Goal: Task Accomplishment & Management: Manage account settings

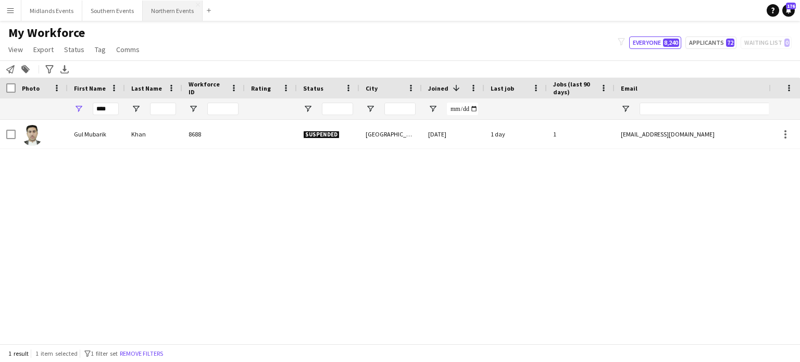
click at [163, 17] on button "Northern Events Close" at bounding box center [173, 11] width 60 height 20
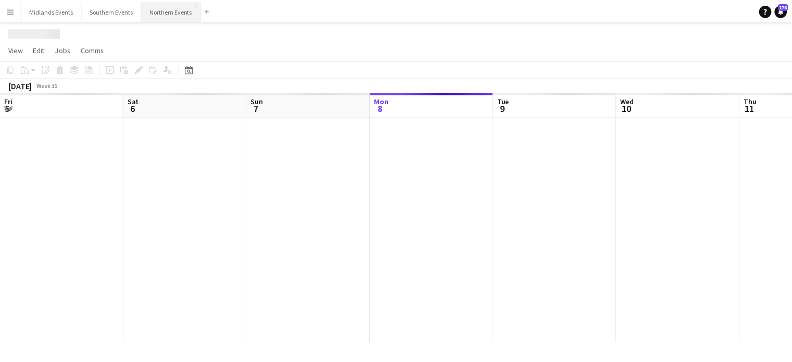
scroll to position [0, 249]
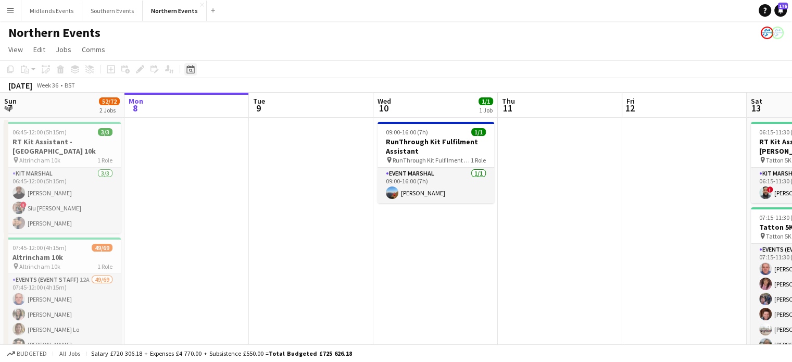
click at [192, 69] on icon "Date picker" at bounding box center [190, 69] width 8 height 8
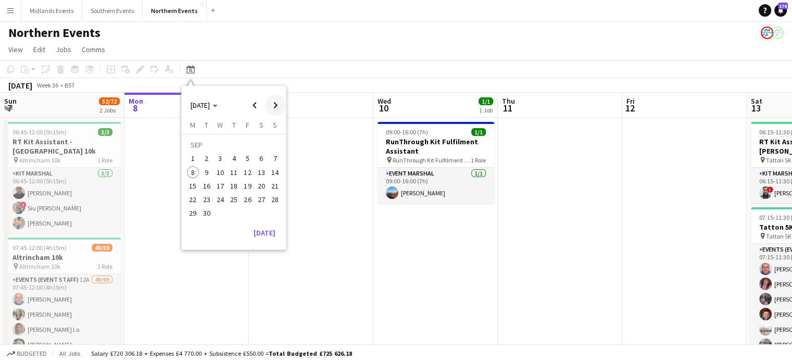
click at [273, 105] on span "Next month" at bounding box center [275, 105] width 21 height 21
click at [278, 172] on span "12" at bounding box center [275, 172] width 13 height 13
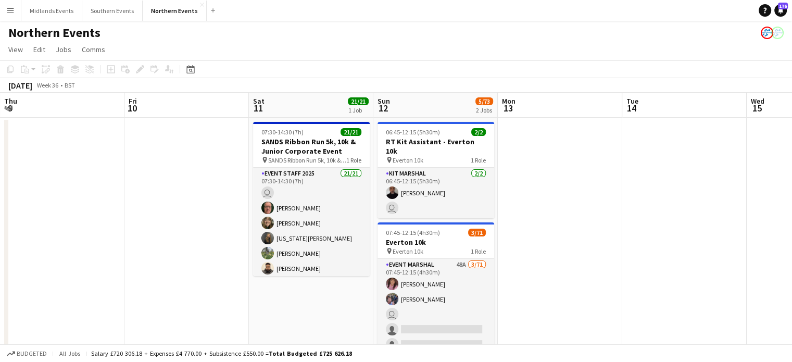
scroll to position [0, 358]
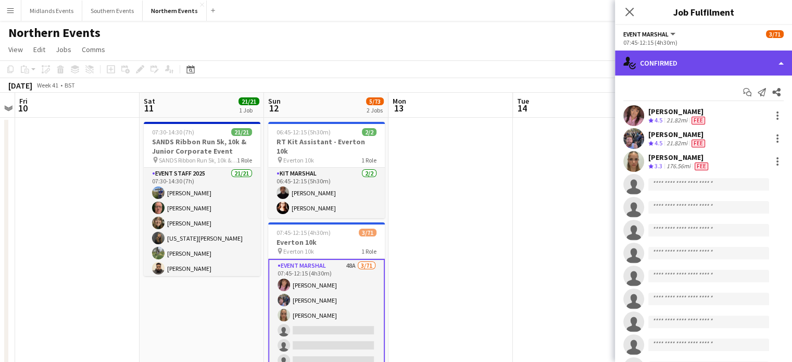
click at [693, 67] on div "single-neutral-actions-check-2 Confirmed" at bounding box center [703, 63] width 177 height 25
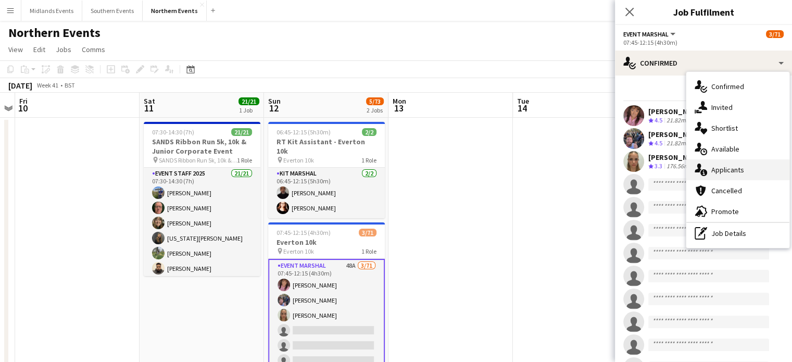
click at [730, 172] on span "Applicants" at bounding box center [728, 169] width 33 height 9
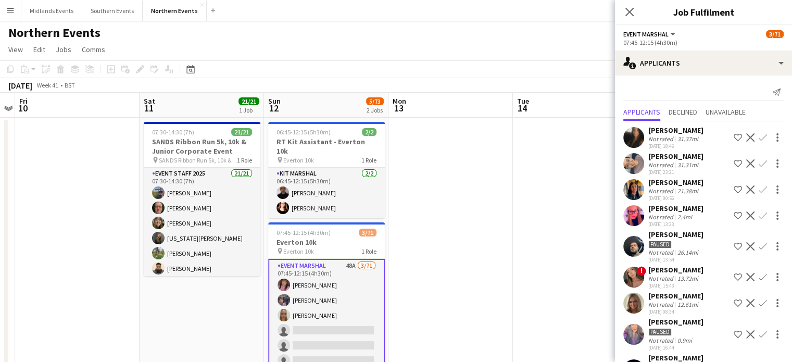
click at [759, 136] on app-icon "Confirm" at bounding box center [763, 137] width 8 height 8
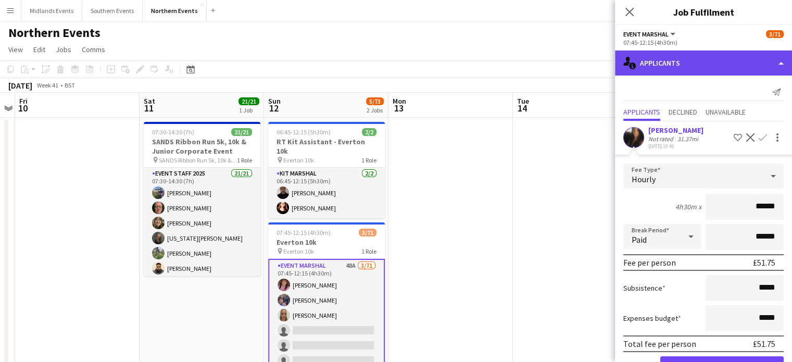
click at [665, 57] on div "single-neutral-actions-information Applicants" at bounding box center [703, 63] width 177 height 25
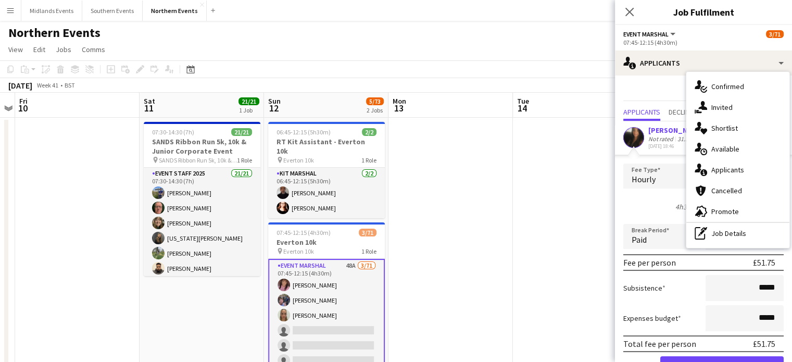
click at [479, 207] on app-date-cell at bounding box center [451, 266] width 125 height 296
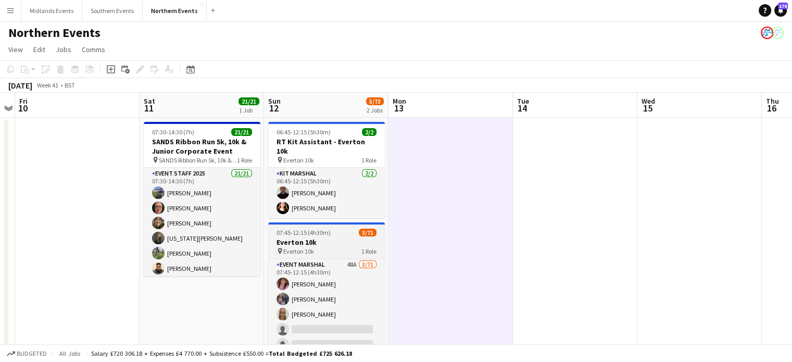
click at [292, 247] on span "Everton 10k" at bounding box center [298, 251] width 31 height 8
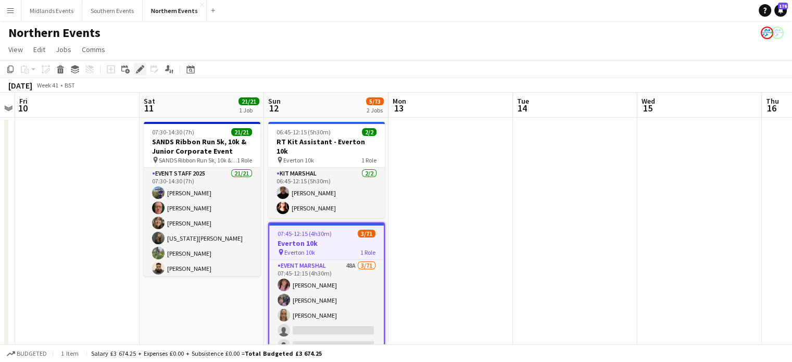
click at [139, 66] on icon "Edit" at bounding box center [140, 69] width 8 height 8
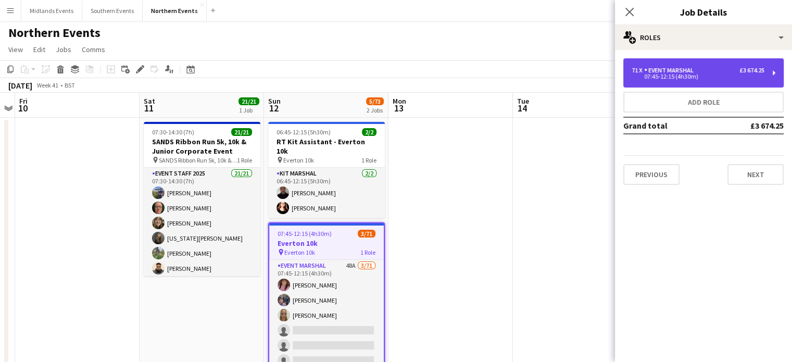
click at [669, 72] on div "Event Marshal" at bounding box center [671, 70] width 54 height 7
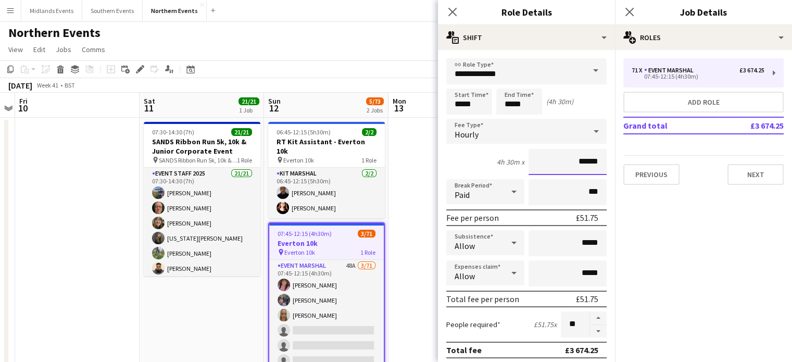
drag, startPoint x: 565, startPoint y: 157, endPoint x: 649, endPoint y: 150, distance: 84.2
click at [649, 150] on body "Menu Boards Boards Boards All jobs Status Workforce Workforce My Workforce Recr…" at bounding box center [396, 263] width 792 height 527
type input "******"
click at [631, 16] on icon "Close pop-in" at bounding box center [630, 12] width 10 height 10
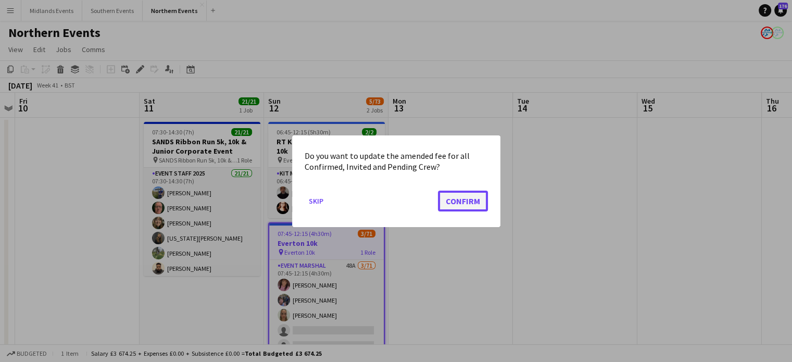
click at [468, 203] on button "Confirm" at bounding box center [463, 200] width 50 height 21
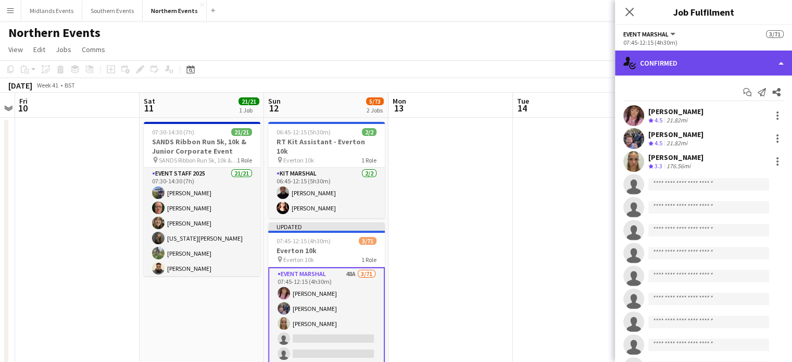
click at [713, 63] on div "single-neutral-actions-check-2 Confirmed" at bounding box center [703, 63] width 177 height 25
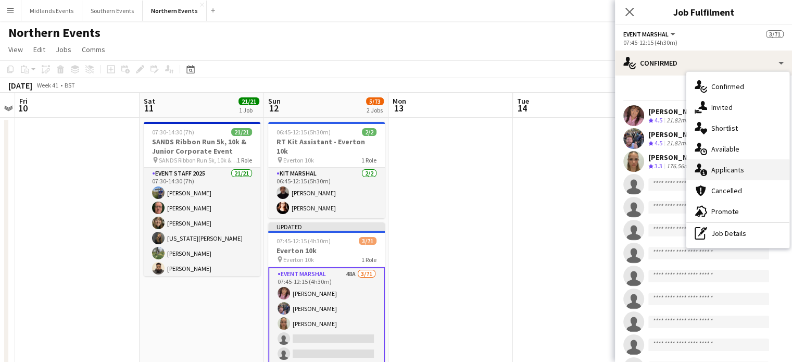
click at [716, 171] on span "Applicants" at bounding box center [728, 169] width 33 height 9
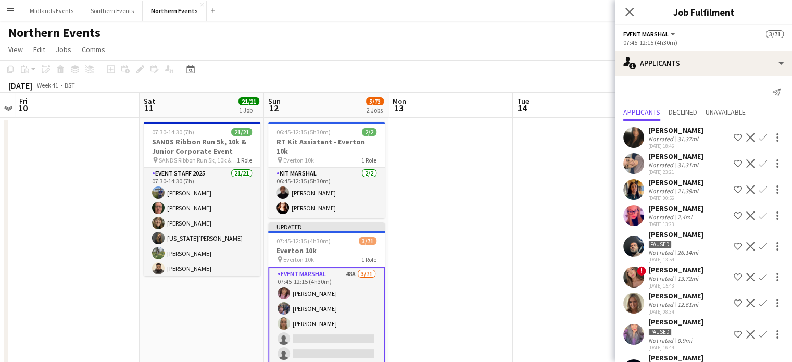
click at [759, 139] on app-icon "Confirm" at bounding box center [763, 137] width 8 height 8
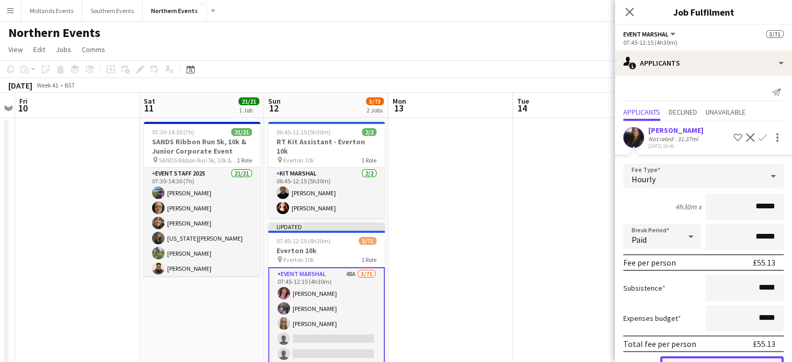
click at [733, 356] on button "Confirm" at bounding box center [722, 366] width 123 height 21
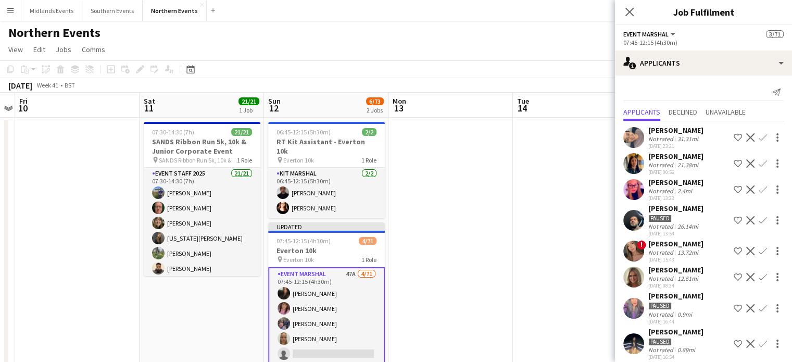
click at [759, 189] on app-icon "Confirm" at bounding box center [763, 189] width 8 height 8
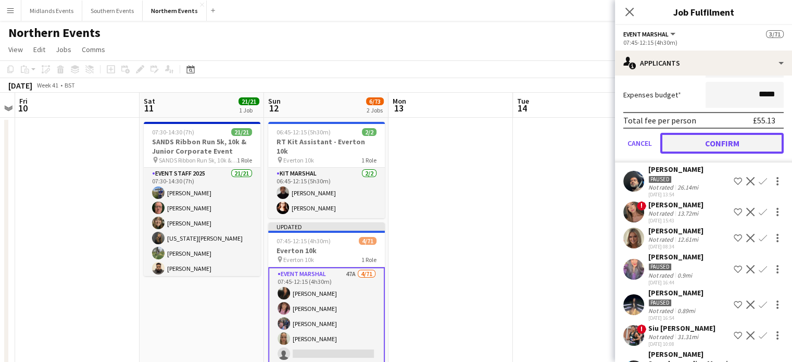
click at [734, 141] on button "Confirm" at bounding box center [722, 143] width 123 height 21
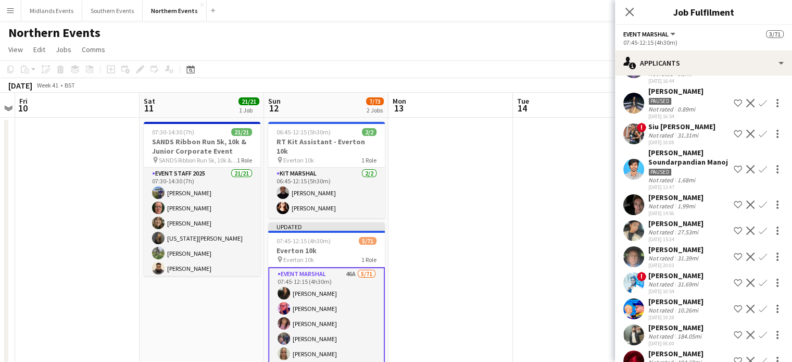
scroll to position [223, 0]
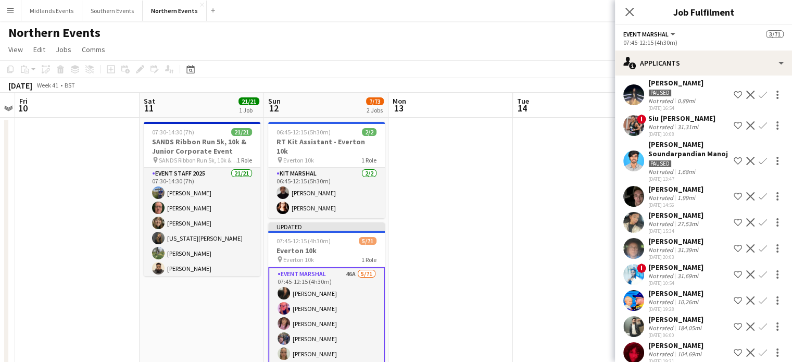
click at [759, 201] on app-icon "Confirm" at bounding box center [763, 196] width 8 height 8
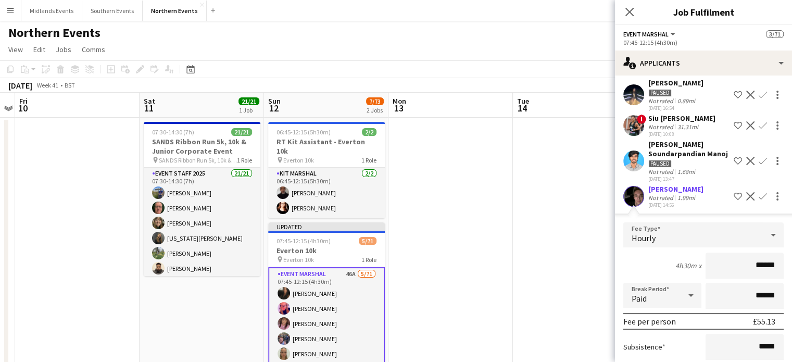
scroll to position [350, 0]
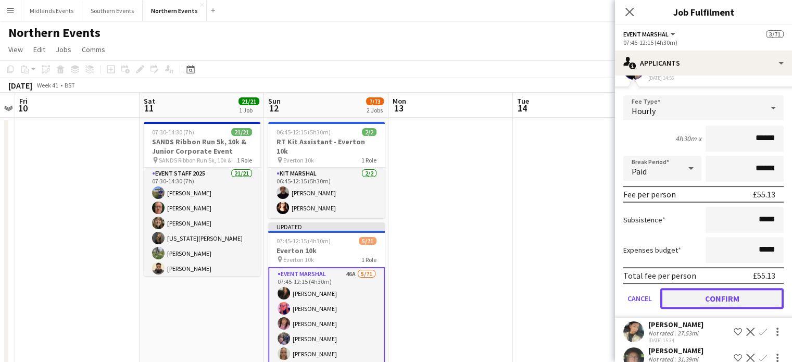
click at [735, 304] on button "Confirm" at bounding box center [722, 298] width 123 height 21
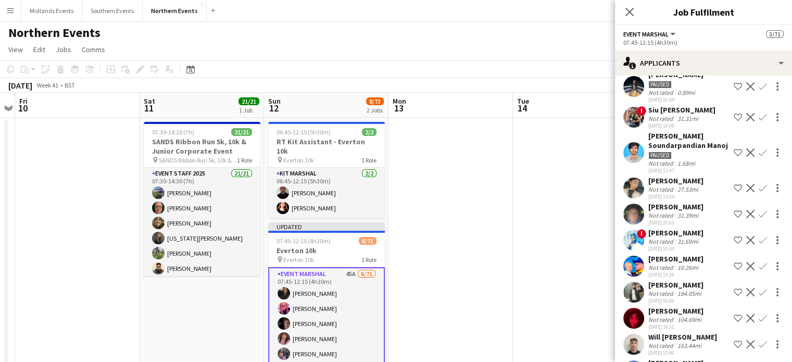
scroll to position [235, 0]
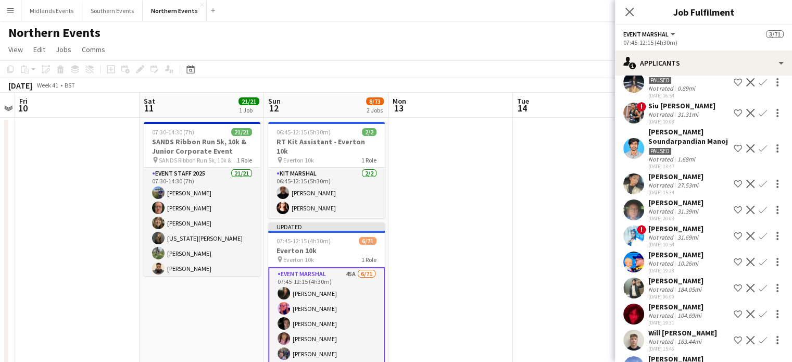
click at [759, 266] on app-icon "Confirm" at bounding box center [763, 262] width 8 height 8
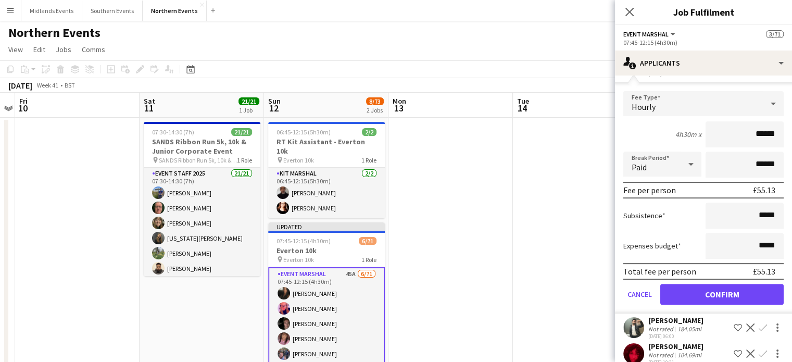
scroll to position [477, 0]
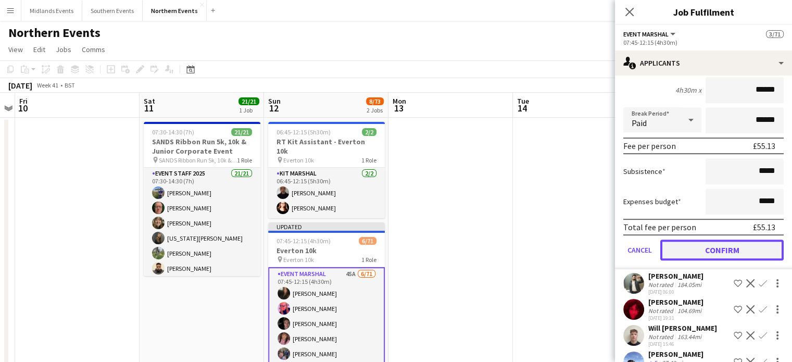
click at [748, 248] on button "Confirm" at bounding box center [722, 250] width 123 height 21
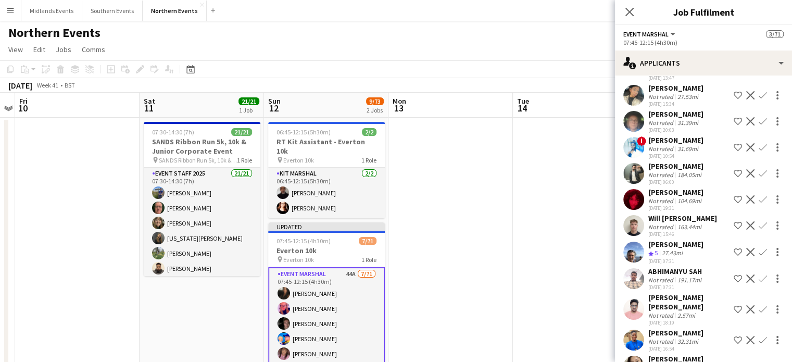
scroll to position [416, 0]
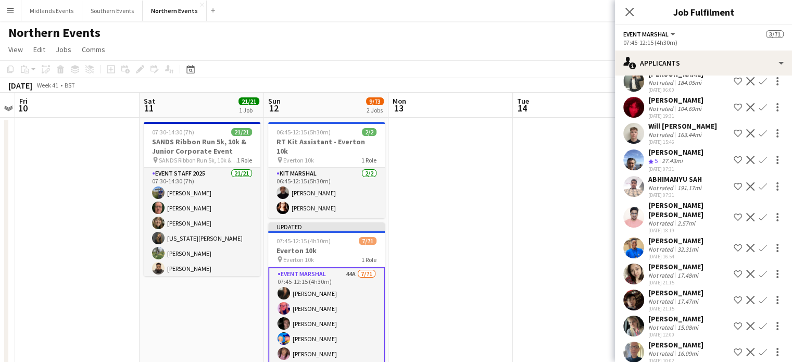
click at [759, 164] on app-icon "Confirm" at bounding box center [763, 160] width 8 height 8
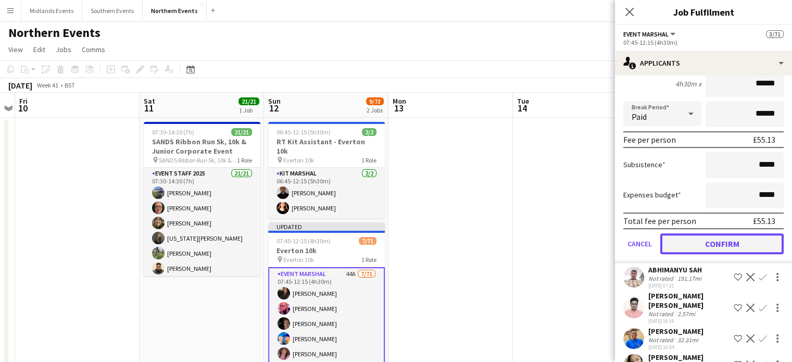
click at [751, 248] on button "Confirm" at bounding box center [722, 243] width 123 height 21
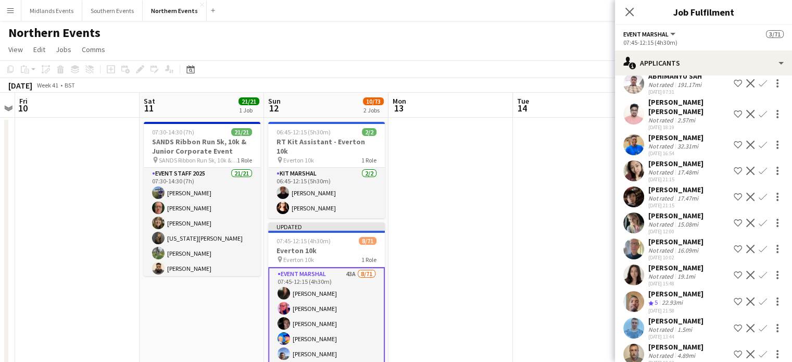
scroll to position [496, 0]
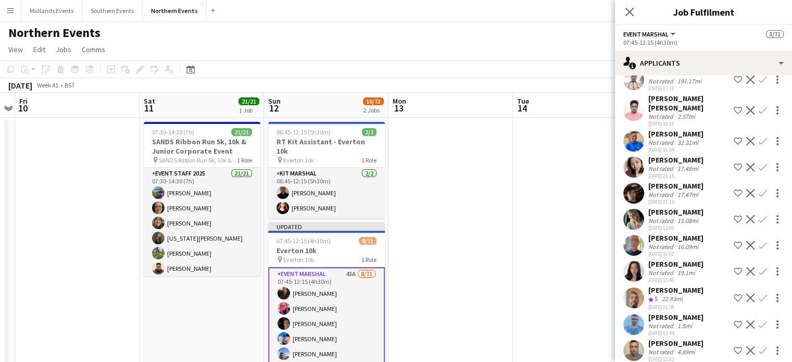
click at [759, 223] on app-icon "Confirm" at bounding box center [763, 219] width 8 height 8
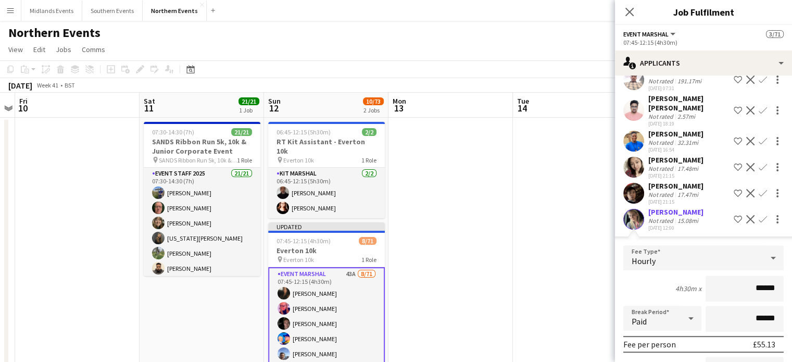
scroll to position [726, 0]
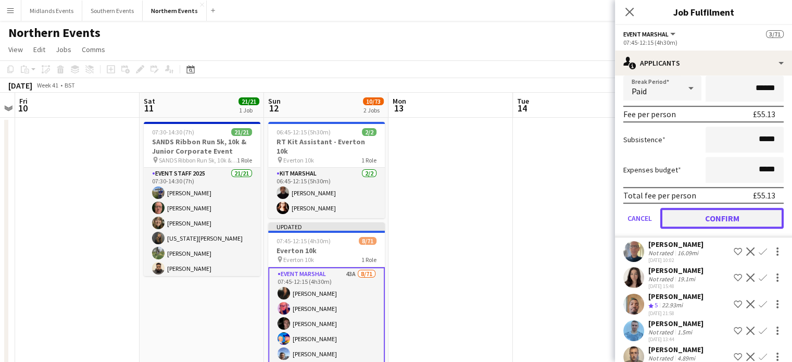
click at [746, 227] on button "Confirm" at bounding box center [722, 218] width 123 height 21
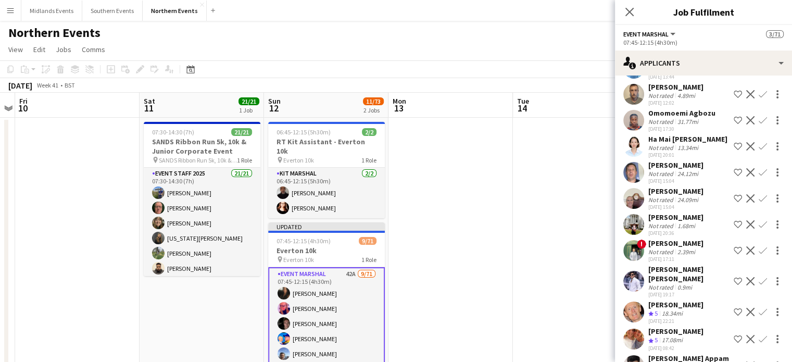
scroll to position [465, 0]
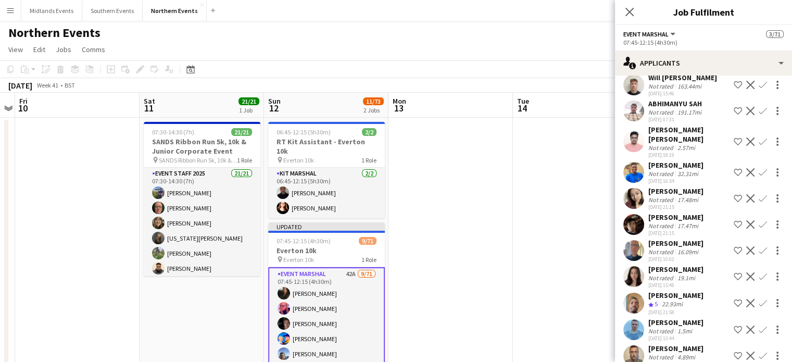
click at [759, 307] on app-icon "Confirm" at bounding box center [763, 303] width 8 height 8
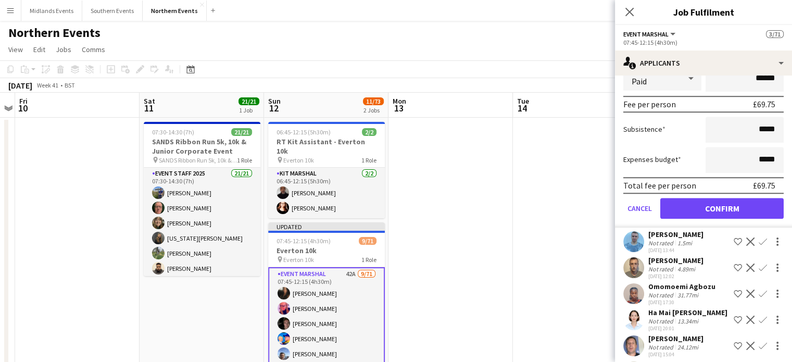
scroll to position [809, 0]
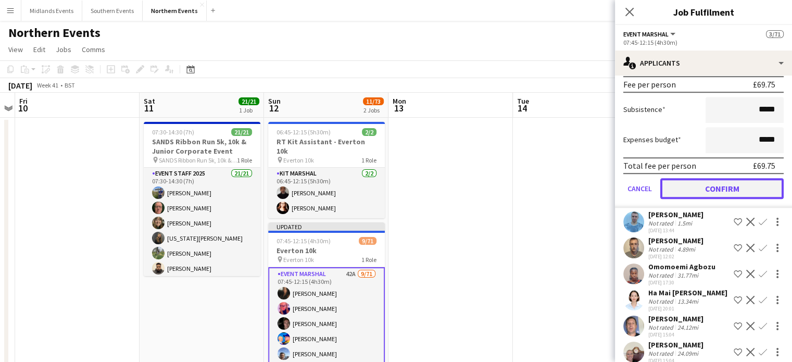
click at [754, 191] on button "Confirm" at bounding box center [722, 188] width 123 height 21
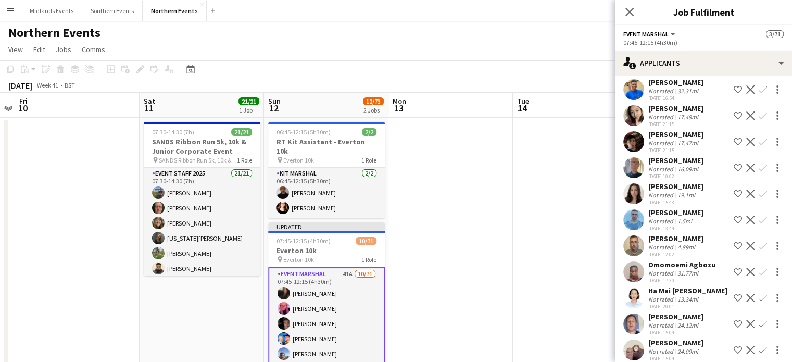
click at [759, 224] on app-icon "Confirm" at bounding box center [763, 220] width 8 height 8
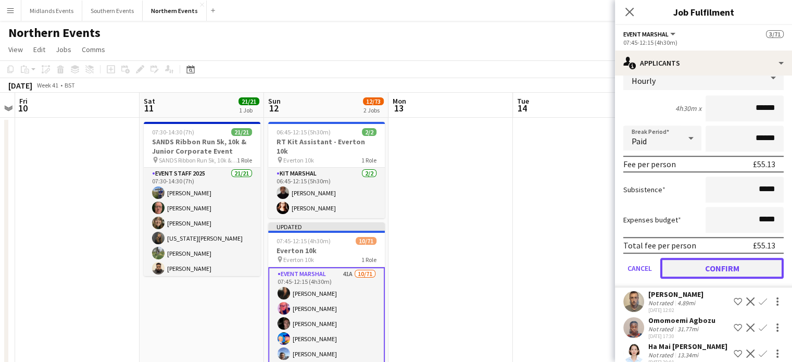
click at [748, 277] on button "Confirm" at bounding box center [722, 268] width 123 height 21
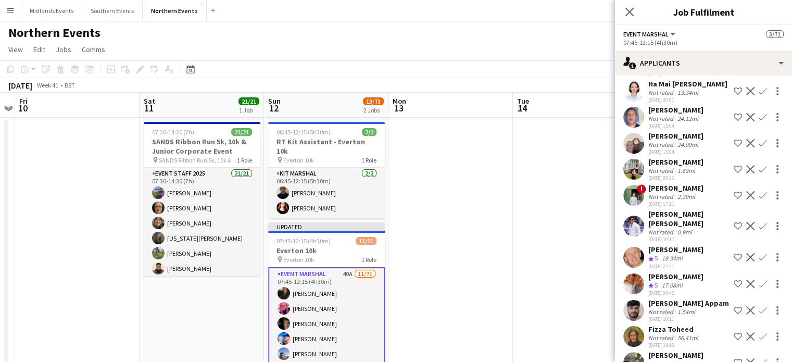
scroll to position [467, 0]
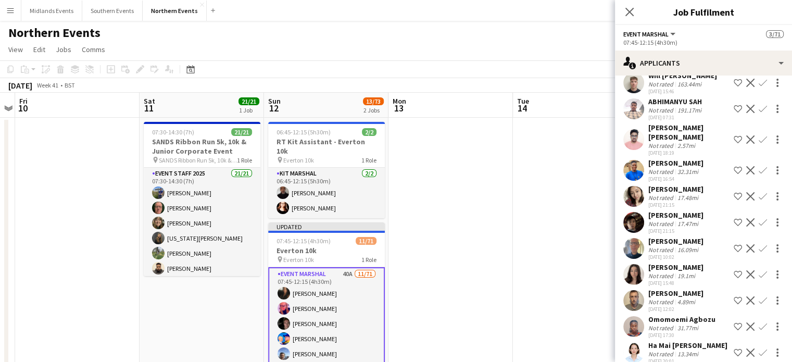
click at [759, 305] on app-icon "Confirm" at bounding box center [763, 300] width 8 height 8
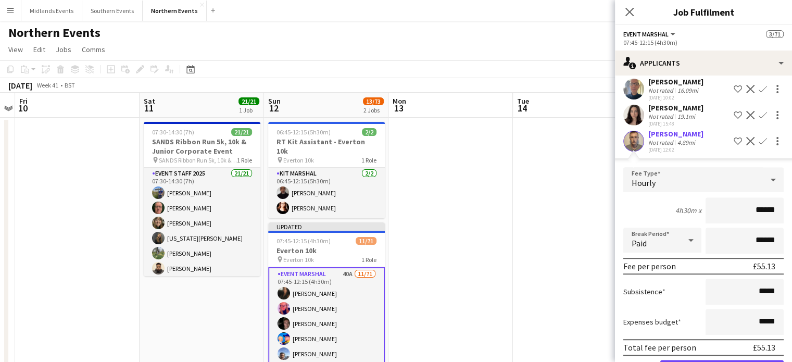
scroll to position [831, 0]
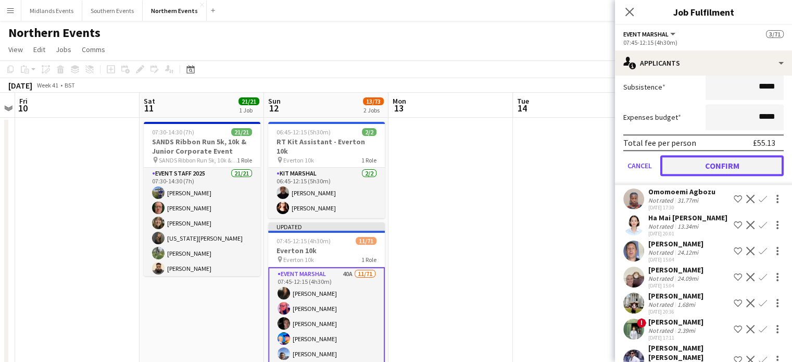
click at [746, 168] on button "Confirm" at bounding box center [722, 165] width 123 height 21
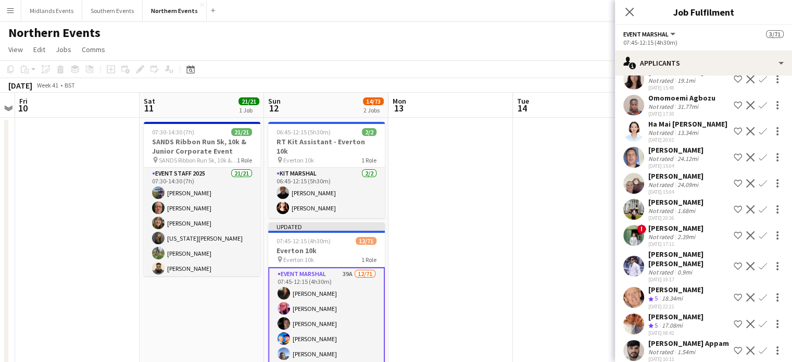
scroll to position [684, 0]
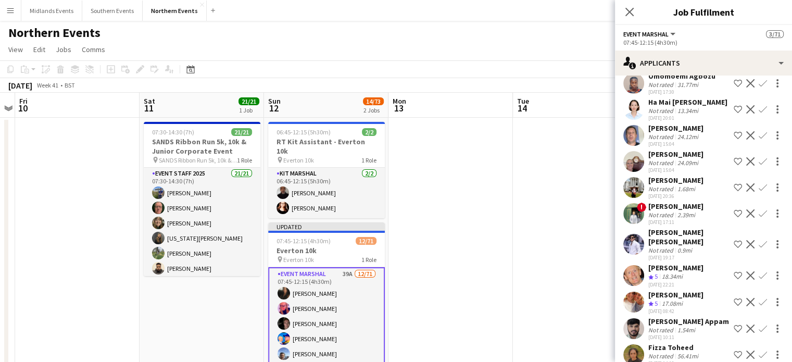
click at [759, 277] on app-icon "Confirm" at bounding box center [763, 275] width 8 height 8
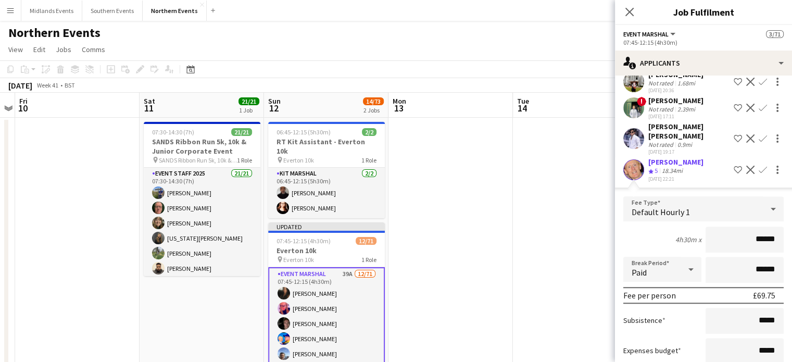
scroll to position [960, 0]
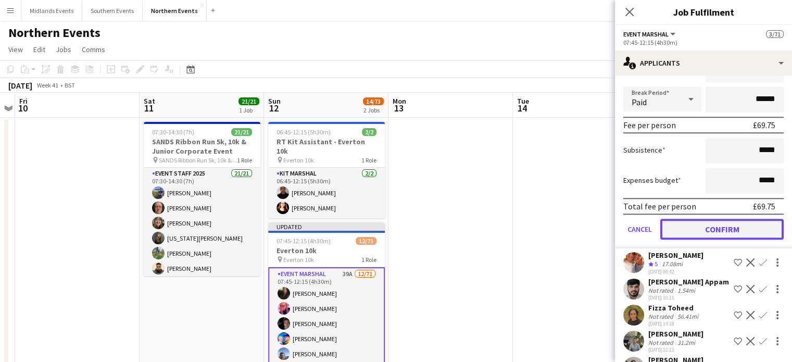
click at [748, 230] on button "Confirm" at bounding box center [722, 229] width 123 height 21
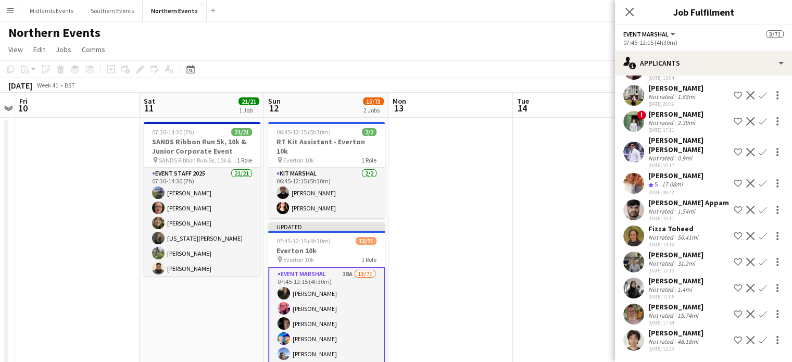
scroll to position [699, 0]
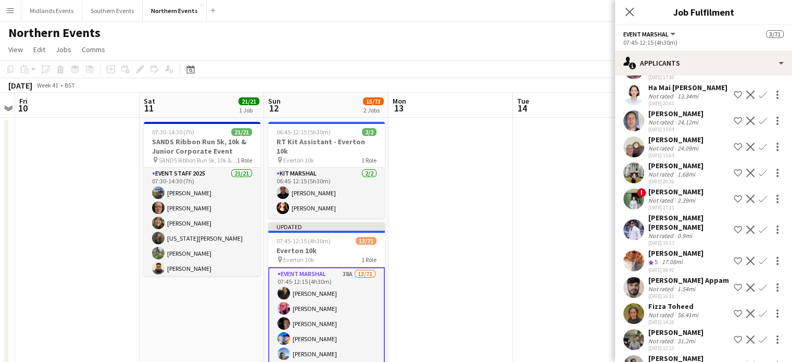
click at [759, 260] on app-icon "Confirm" at bounding box center [763, 261] width 8 height 8
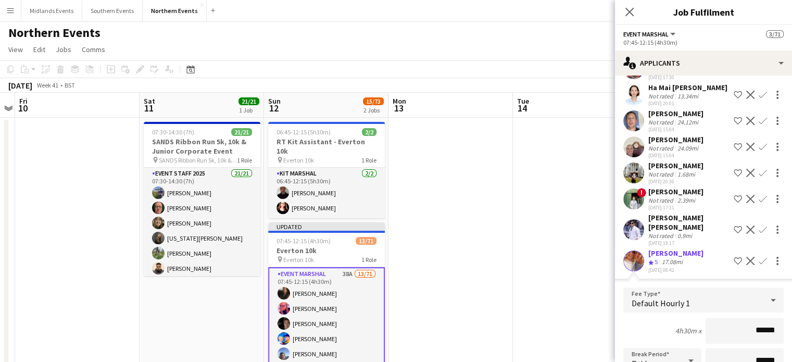
scroll to position [861, 0]
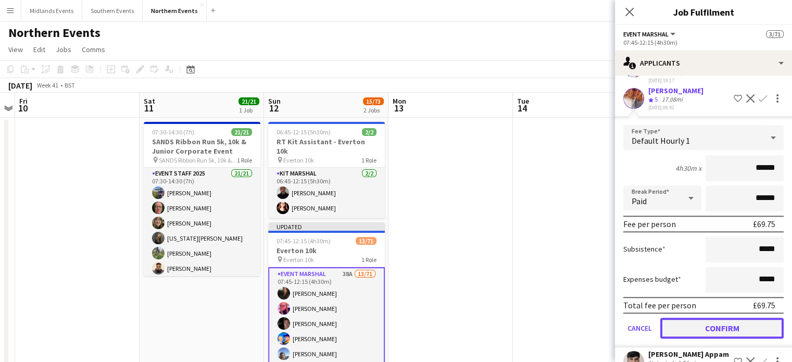
click at [743, 328] on button "Confirm" at bounding box center [722, 328] width 123 height 21
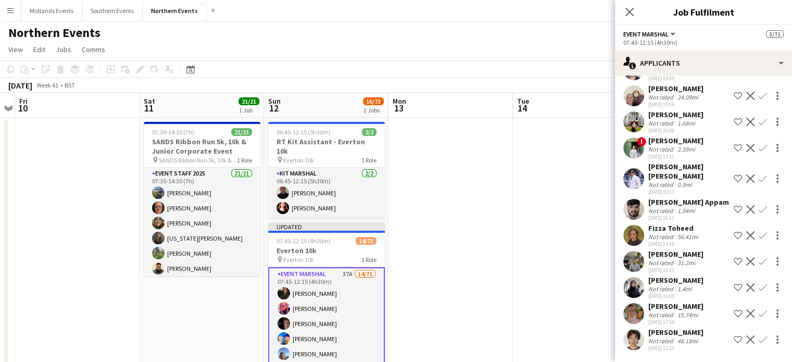
scroll to position [749, 0]
click at [757, 308] on button "Confirm" at bounding box center [763, 314] width 13 height 13
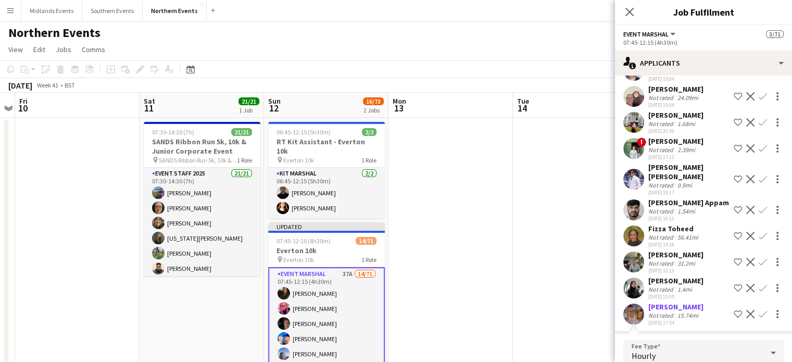
scroll to position [913, 0]
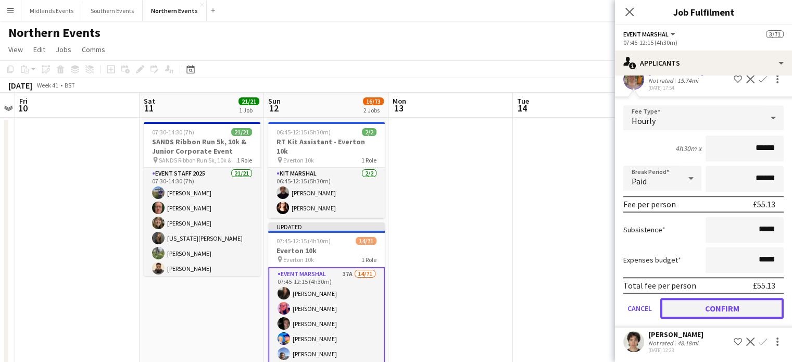
click at [760, 302] on button "Confirm" at bounding box center [722, 308] width 123 height 21
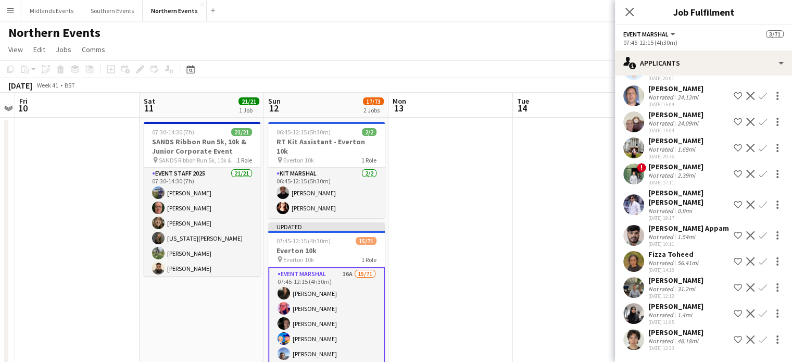
scroll to position [723, 0]
click at [760, 285] on button "Confirm" at bounding box center [763, 288] width 13 height 13
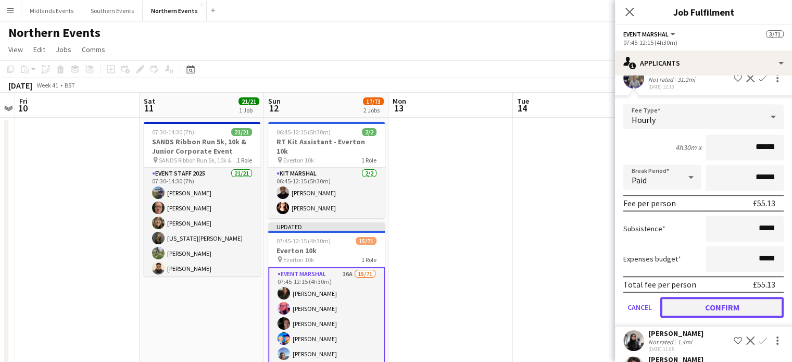
click at [755, 301] on button "Confirm" at bounding box center [722, 307] width 123 height 21
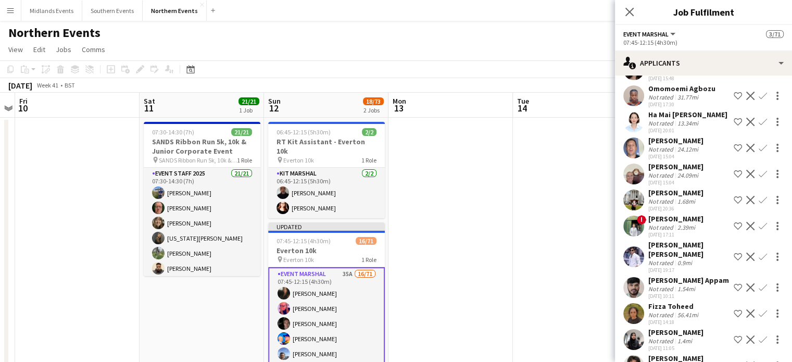
click at [759, 285] on app-icon "Confirm" at bounding box center [763, 287] width 8 height 8
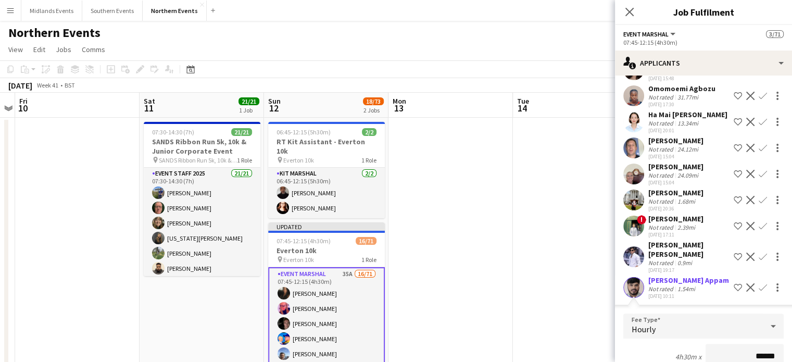
scroll to position [678, 0]
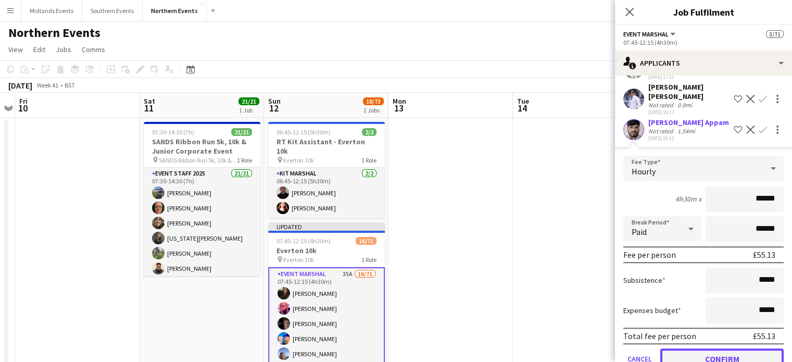
click at [744, 352] on button "Confirm" at bounding box center [722, 359] width 123 height 21
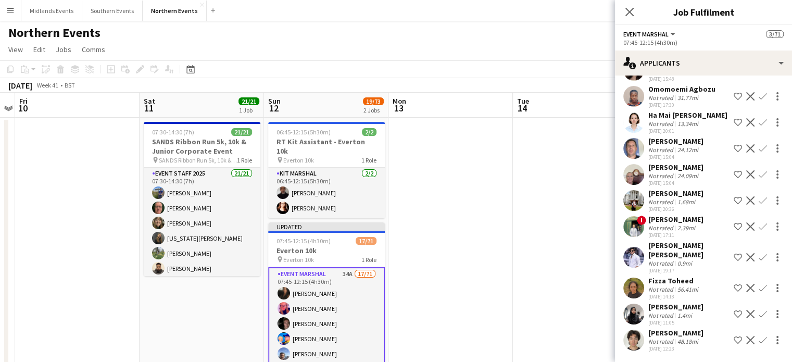
click at [759, 179] on app-icon "Confirm" at bounding box center [763, 174] width 8 height 8
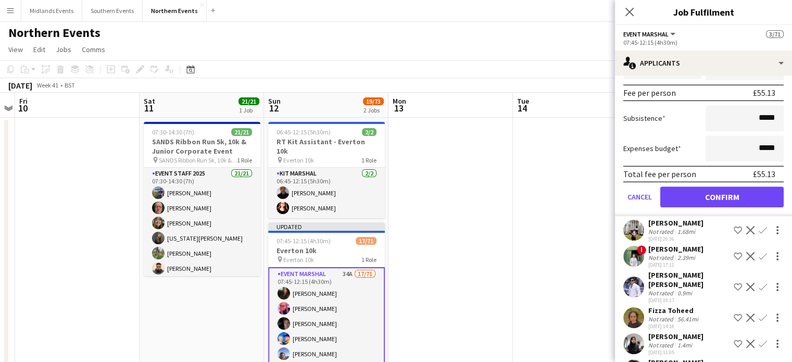
scroll to position [906, 0]
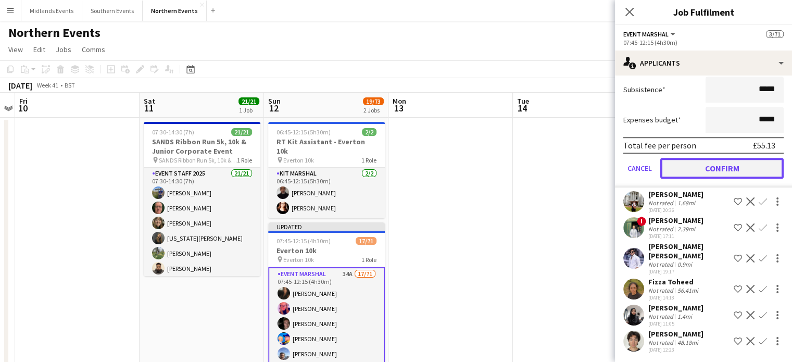
click at [736, 172] on button "Confirm" at bounding box center [722, 168] width 123 height 21
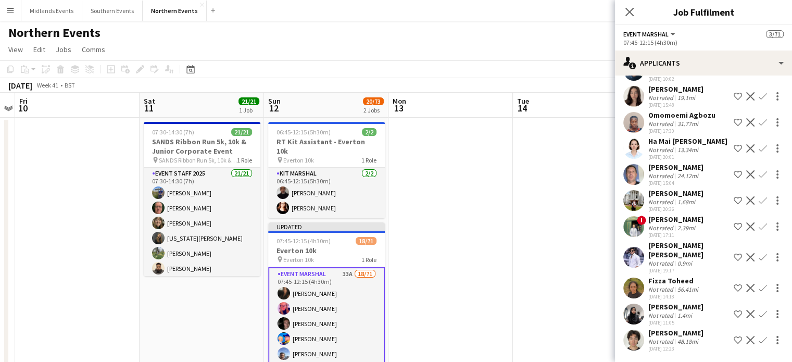
click at [759, 205] on app-icon "Confirm" at bounding box center [763, 200] width 8 height 8
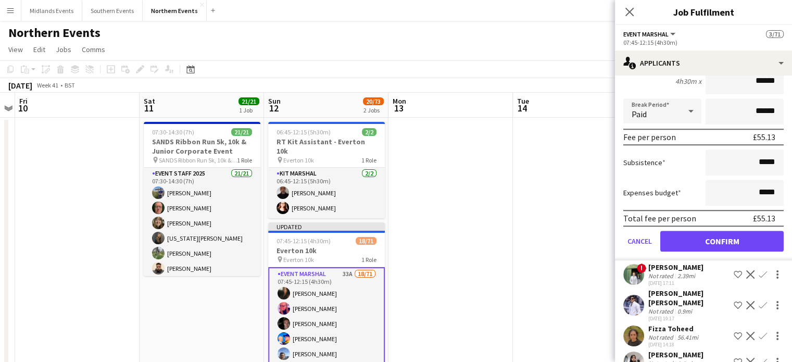
scroll to position [855, 0]
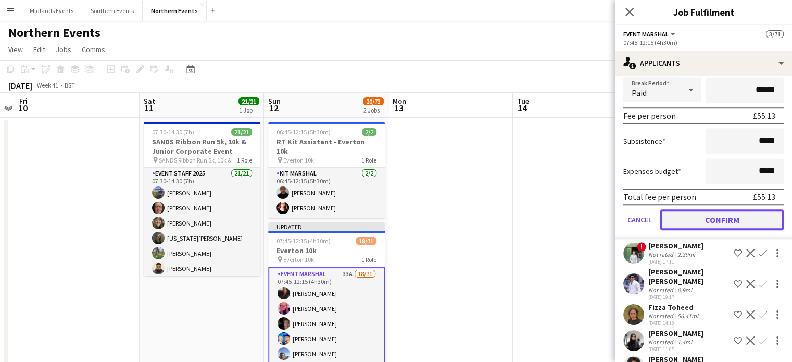
click at [748, 223] on button "Confirm" at bounding box center [722, 219] width 123 height 21
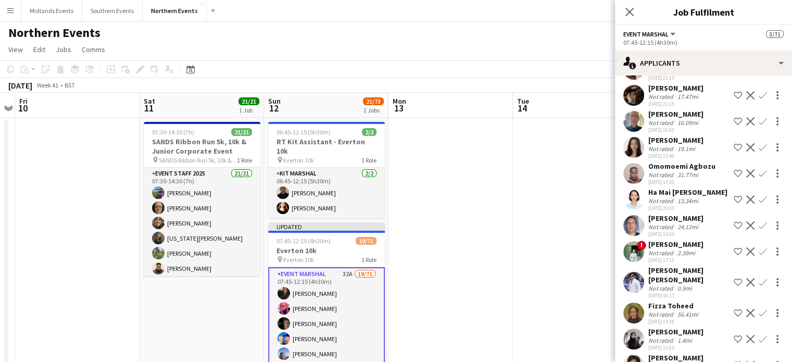
click at [759, 341] on app-icon "Confirm" at bounding box center [763, 339] width 8 height 8
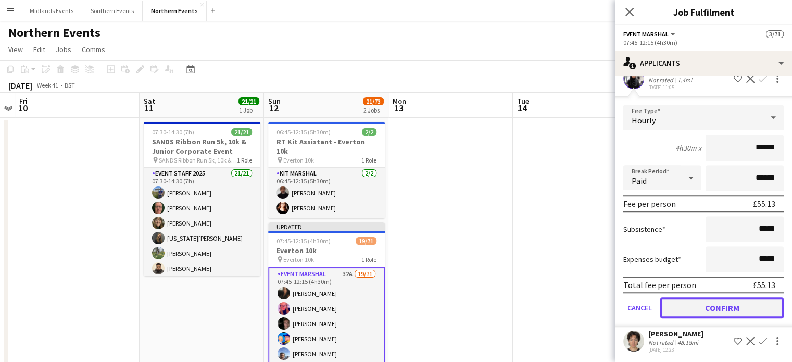
click at [761, 307] on button "Confirm" at bounding box center [722, 307] width 123 height 21
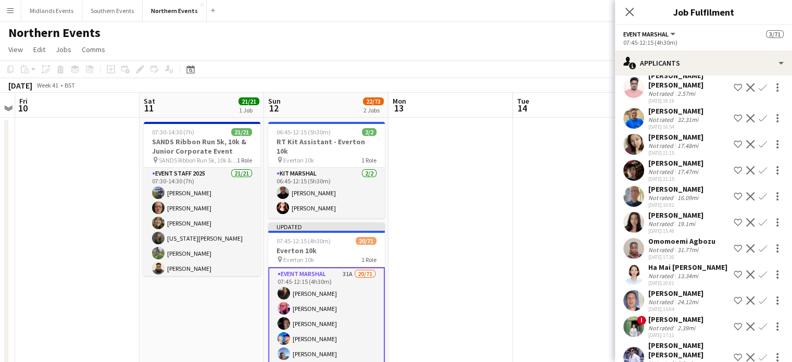
scroll to position [514, 0]
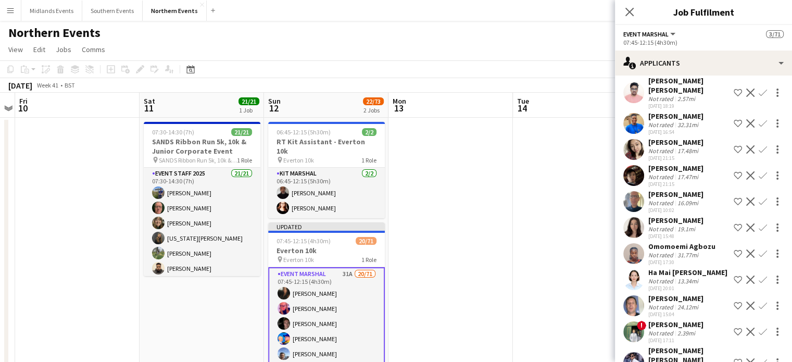
click at [759, 206] on app-icon "Confirm" at bounding box center [763, 201] width 8 height 8
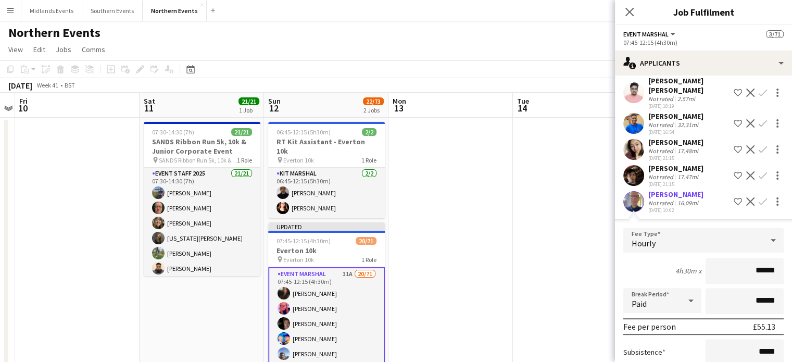
scroll to position [824, 0]
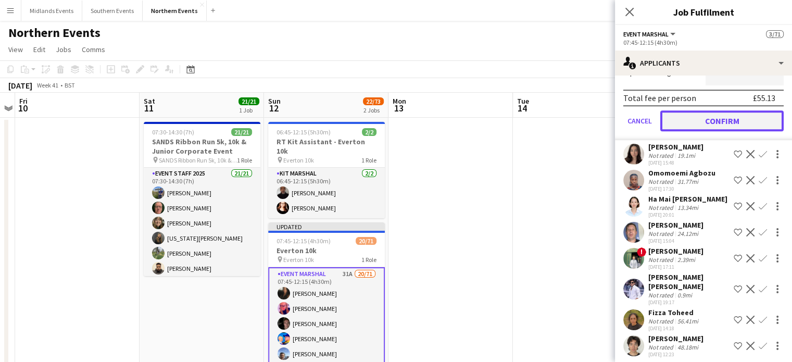
click at [738, 131] on button "Confirm" at bounding box center [722, 120] width 123 height 21
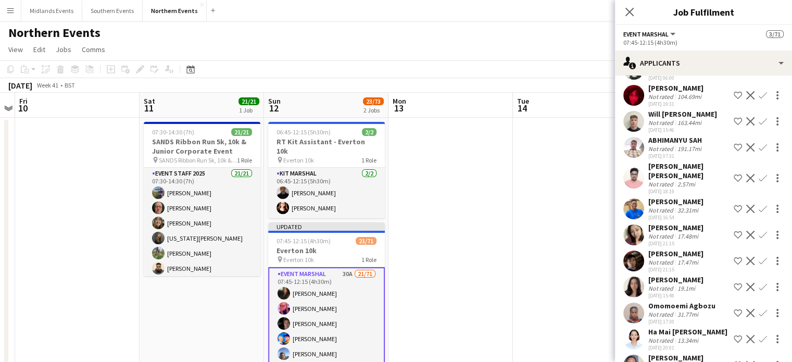
scroll to position [426, 0]
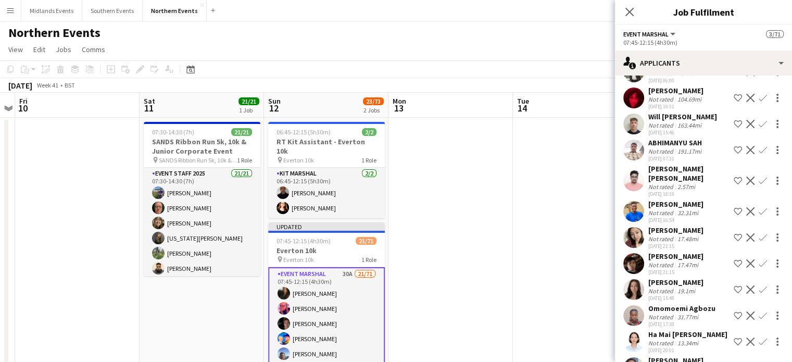
click at [759, 242] on app-icon "Confirm" at bounding box center [763, 237] width 8 height 8
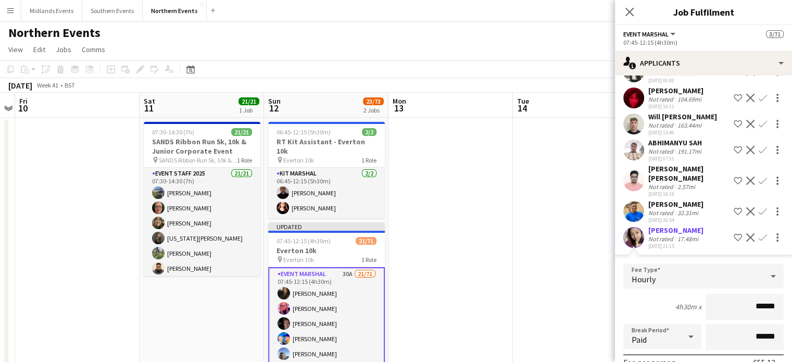
scroll to position [547, 0]
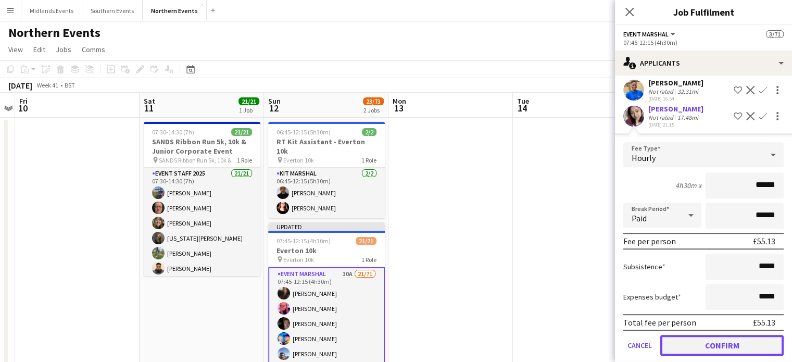
click at [752, 344] on button "Confirm" at bounding box center [722, 345] width 123 height 21
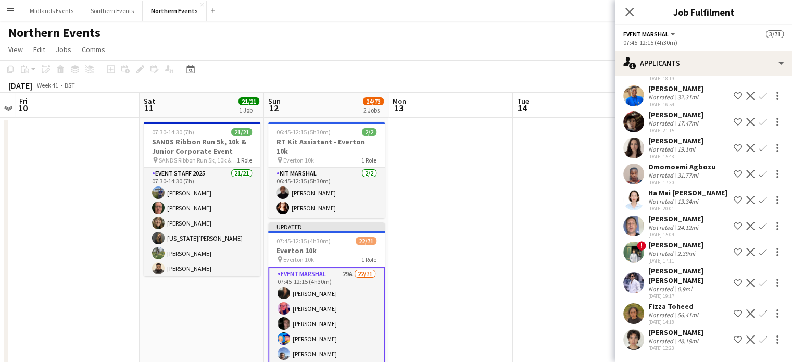
scroll to position [541, 0]
click at [759, 101] on app-icon "Confirm" at bounding box center [763, 96] width 8 height 8
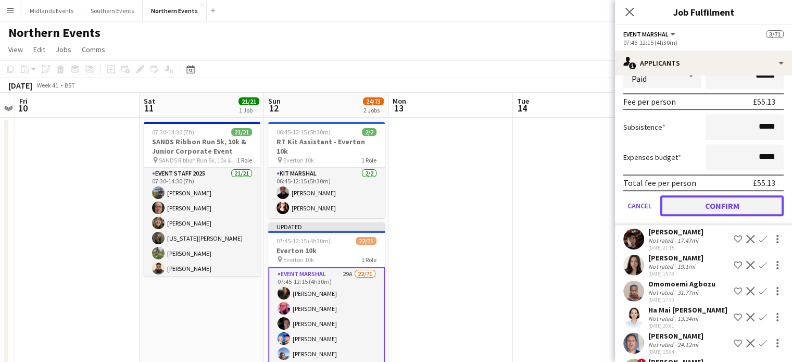
click at [753, 209] on button "Confirm" at bounding box center [722, 205] width 123 height 21
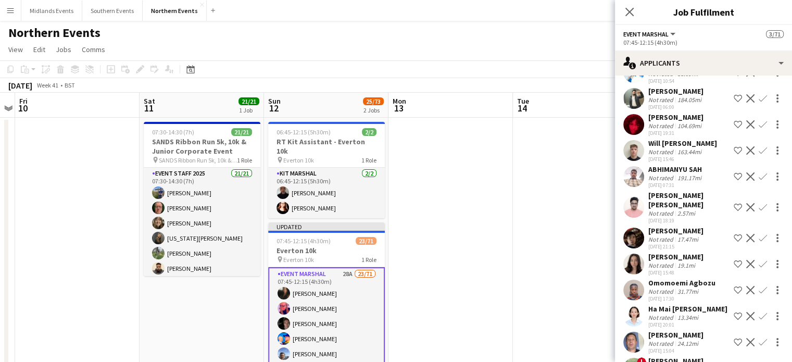
click at [759, 242] on app-icon "Confirm" at bounding box center [763, 238] width 8 height 8
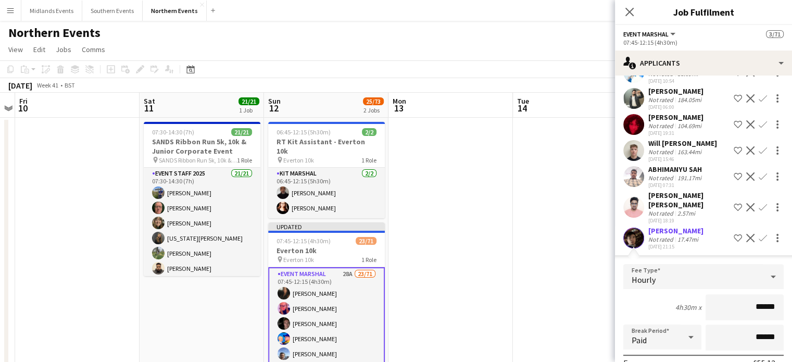
scroll to position [495, 0]
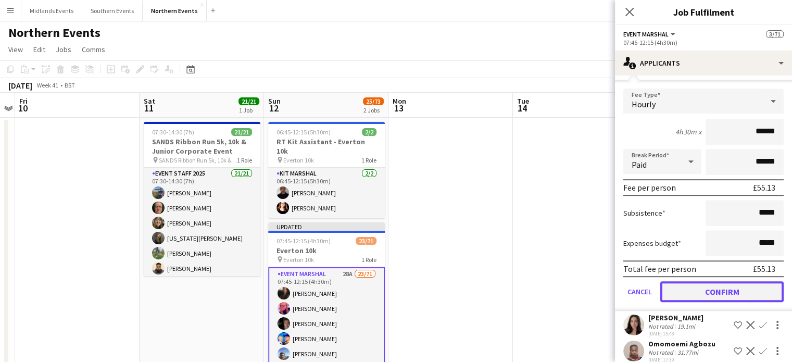
click at [761, 291] on button "Confirm" at bounding box center [722, 291] width 123 height 21
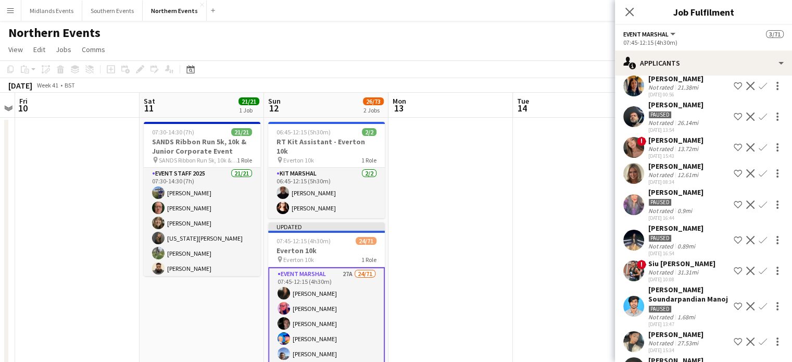
scroll to position [57, 0]
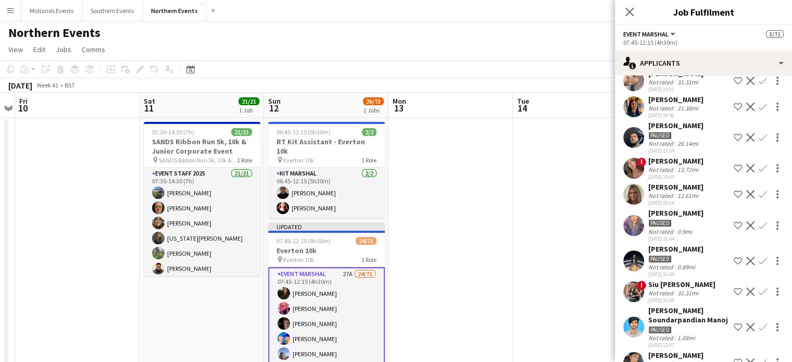
click at [759, 191] on app-icon "Confirm" at bounding box center [763, 194] width 8 height 8
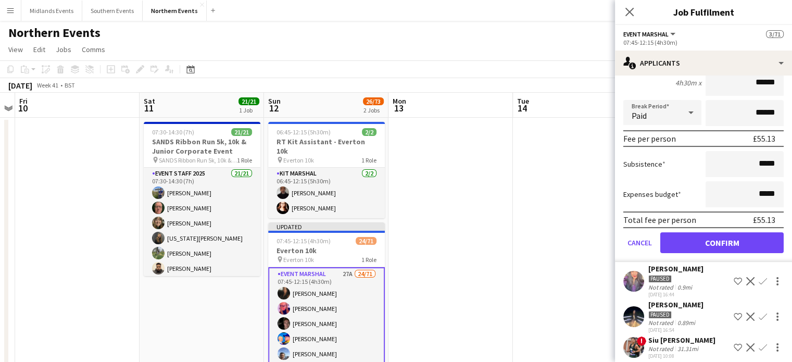
scroll to position [240, 0]
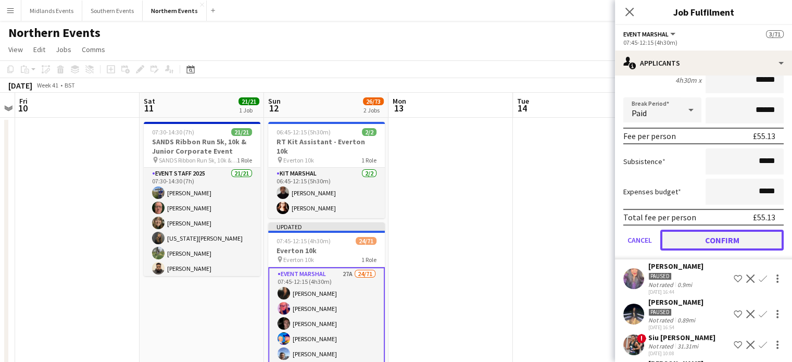
click at [744, 237] on button "Confirm" at bounding box center [722, 240] width 123 height 21
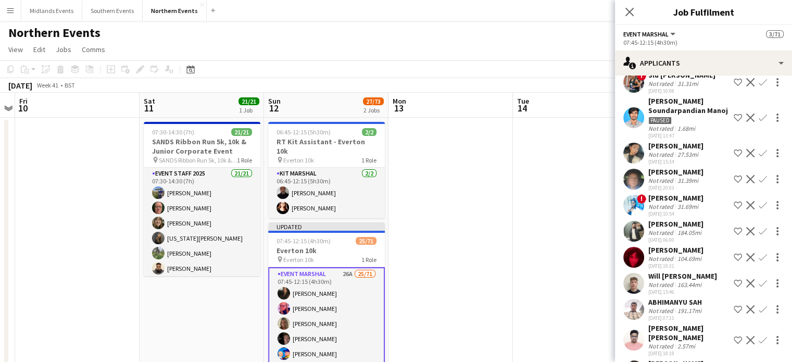
scroll to position [0, 0]
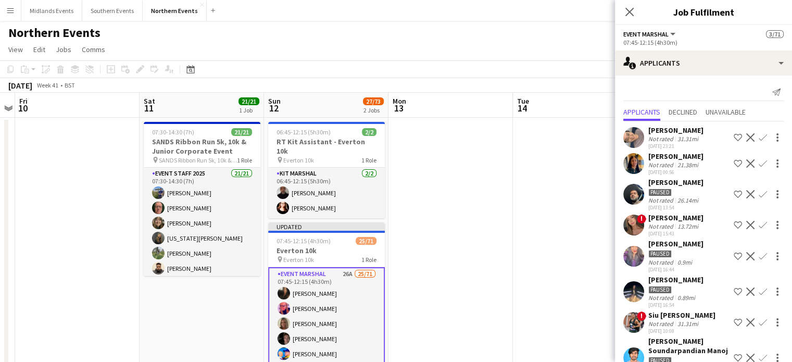
click at [757, 163] on button "Confirm" at bounding box center [763, 163] width 13 height 13
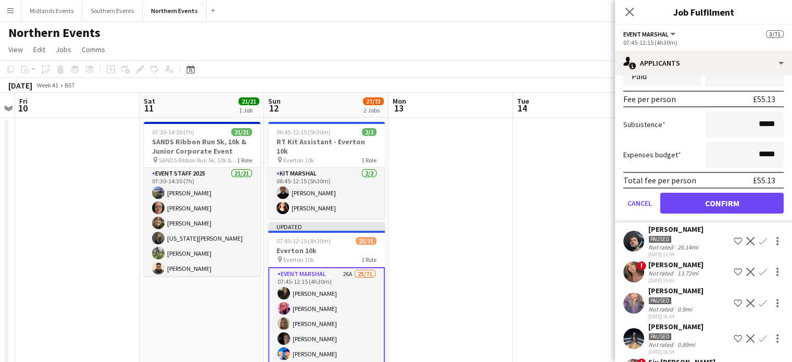
scroll to position [192, 0]
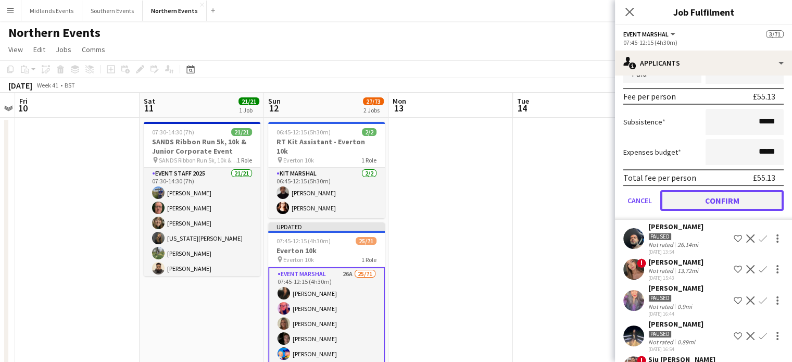
click at [766, 197] on button "Confirm" at bounding box center [722, 200] width 123 height 21
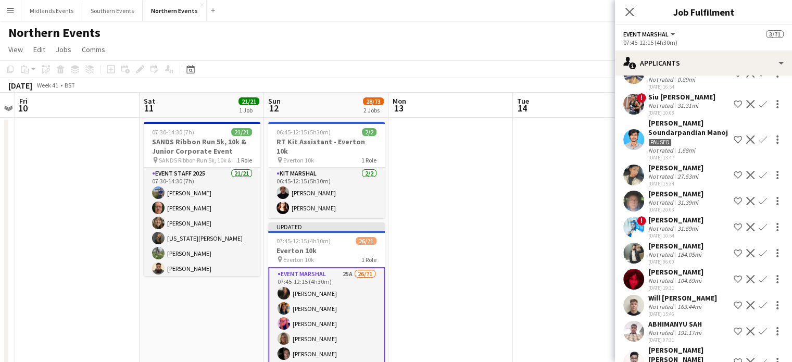
scroll to position [0, 0]
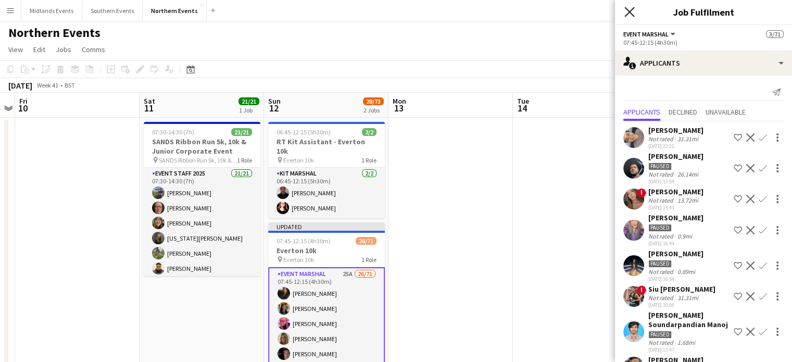
click at [633, 11] on icon "Close pop-in" at bounding box center [630, 12] width 10 height 10
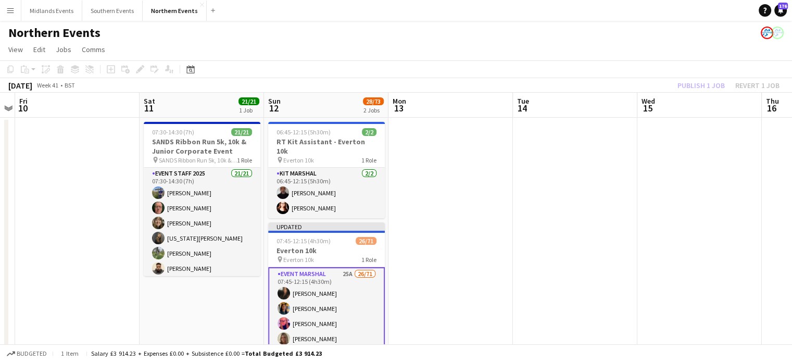
click at [708, 85] on div "Publish 1 job Revert 1 job" at bounding box center [728, 86] width 127 height 14
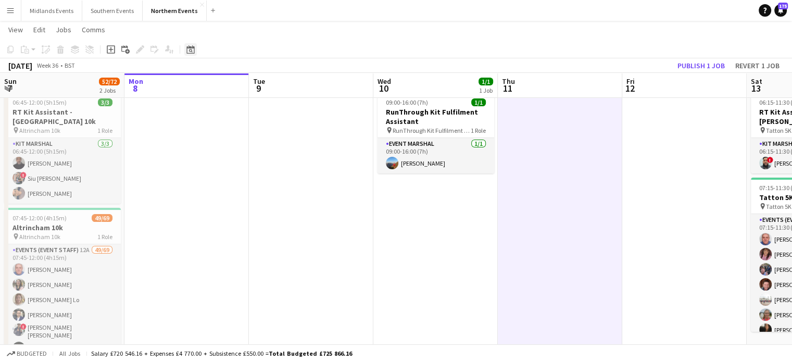
click at [192, 48] on icon at bounding box center [190, 49] width 8 height 8
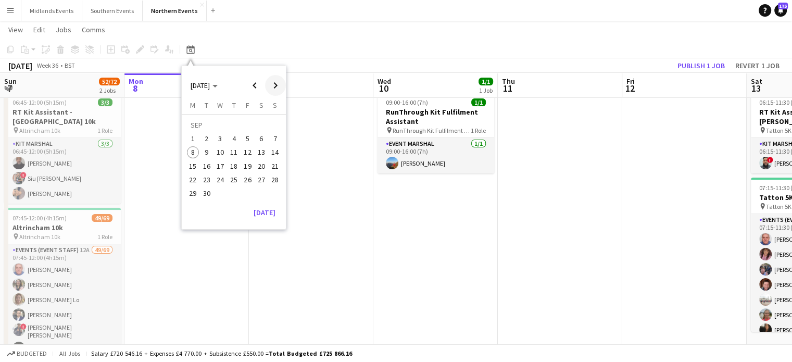
click at [275, 83] on span "Next month" at bounding box center [275, 85] width 21 height 21
click at [278, 179] on span "26" at bounding box center [275, 179] width 13 height 13
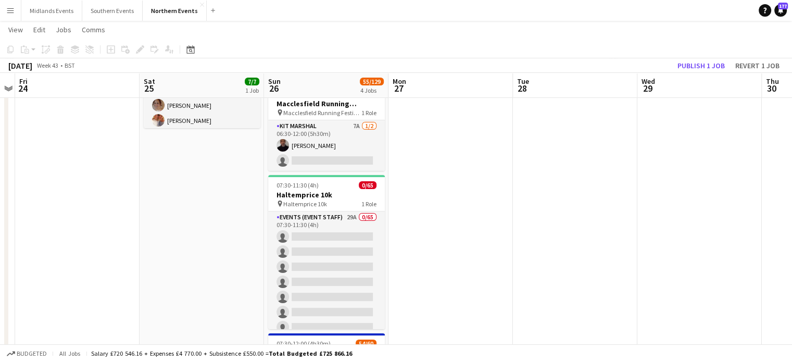
scroll to position [156, 0]
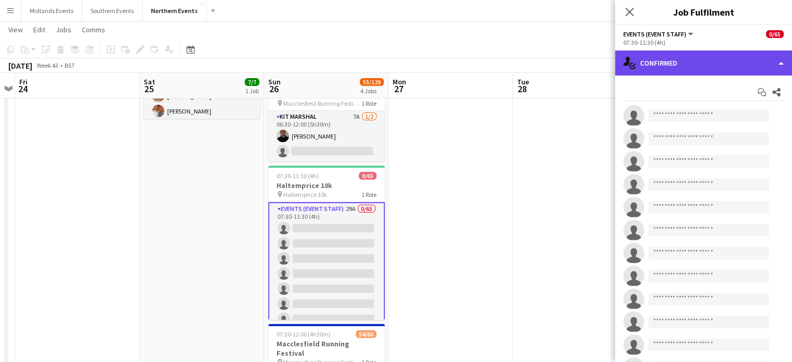
click at [699, 68] on div "single-neutral-actions-check-2 Confirmed" at bounding box center [703, 63] width 177 height 25
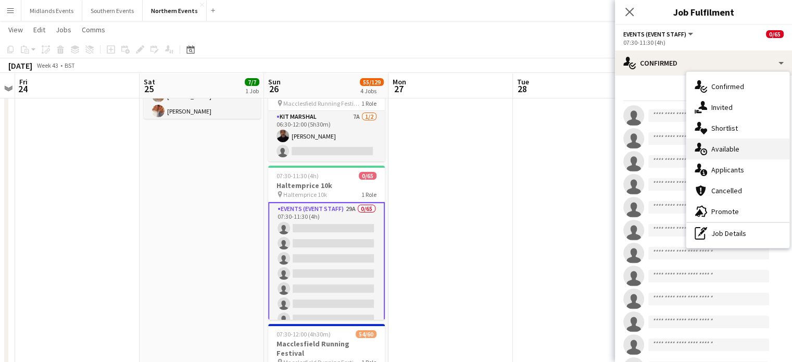
click at [723, 150] on span "Available" at bounding box center [726, 148] width 28 height 9
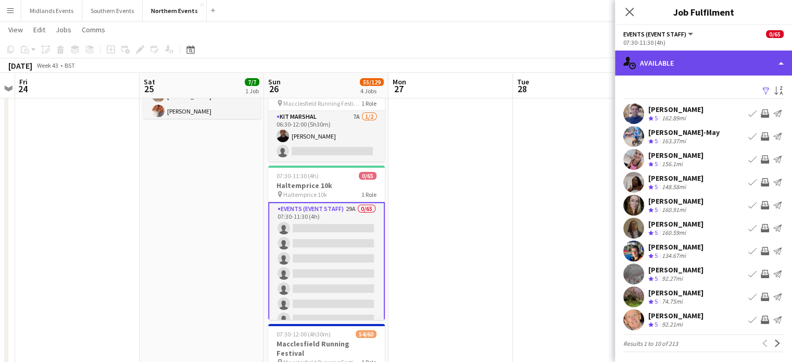
click at [714, 65] on div "single-neutral-actions-upload Available" at bounding box center [703, 63] width 177 height 25
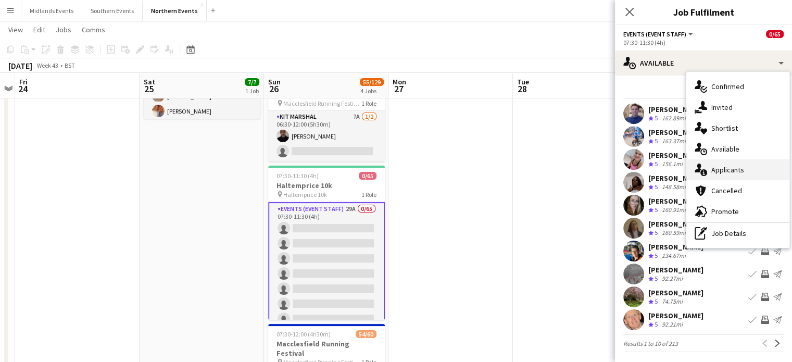
click at [736, 175] on span "Applicants" at bounding box center [728, 169] width 33 height 9
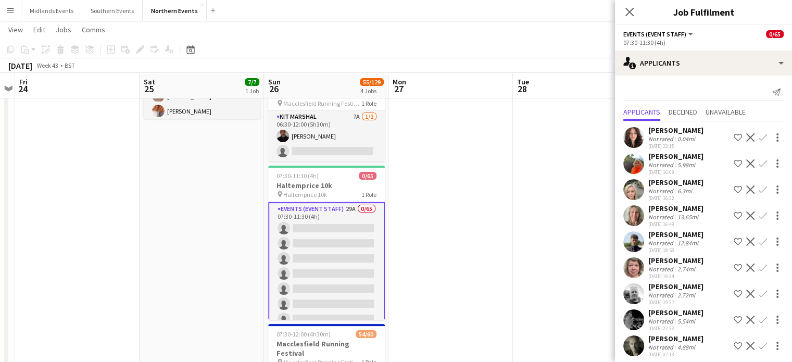
click at [759, 135] on app-icon "Confirm" at bounding box center [763, 137] width 8 height 8
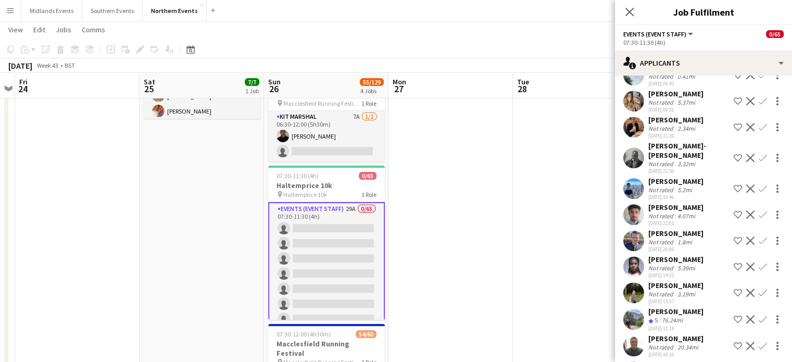
scroll to position [771, 0]
